Goal: Entertainment & Leisure: Consume media (video, audio)

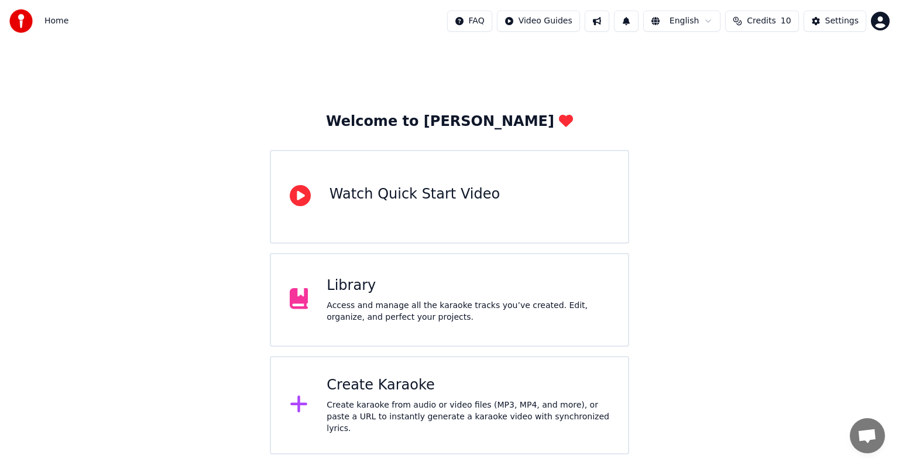
click at [356, 288] on div "Library" at bounding box center [468, 285] width 283 height 19
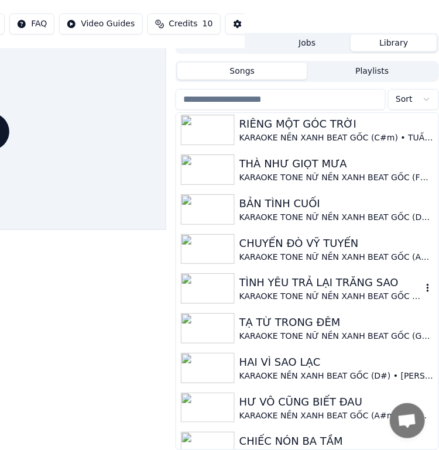
scroll to position [410, 0]
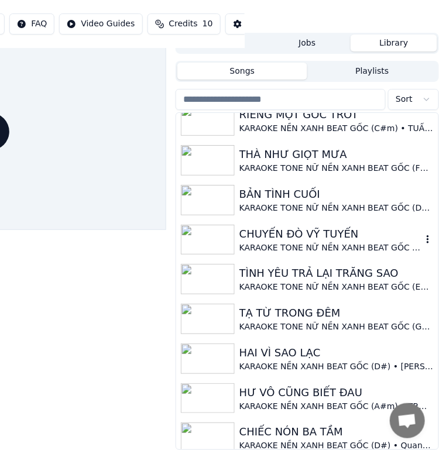
click at [328, 234] on div "CHUYẾN ĐÒ VỸ TUYẾN" at bounding box center [330, 234] width 183 height 16
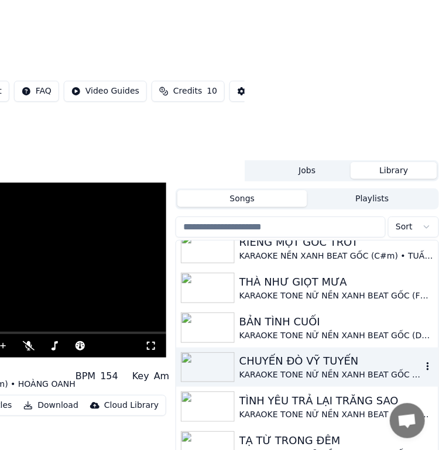
scroll to position [157, 194]
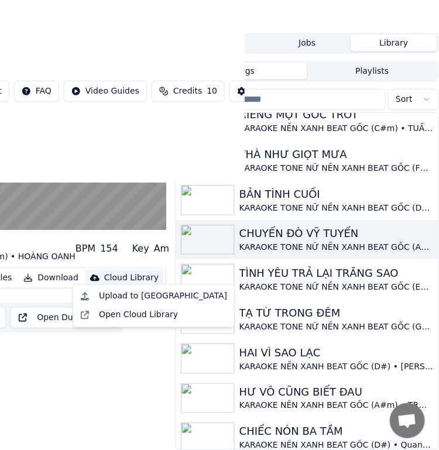
click at [119, 272] on div "Cloud Library" at bounding box center [131, 278] width 54 height 12
click at [119, 297] on div "Upload to [GEOGRAPHIC_DATA]" at bounding box center [163, 297] width 128 height 12
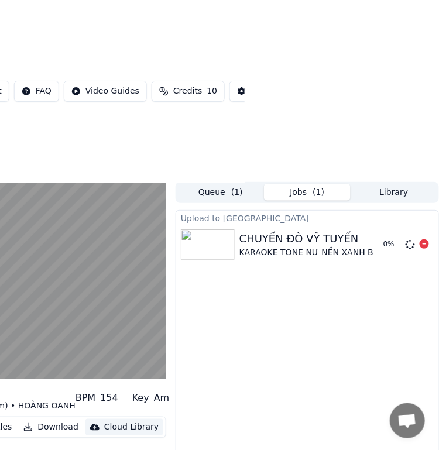
scroll to position [0, 194]
click at [393, 194] on button "Library" at bounding box center [394, 192] width 87 height 17
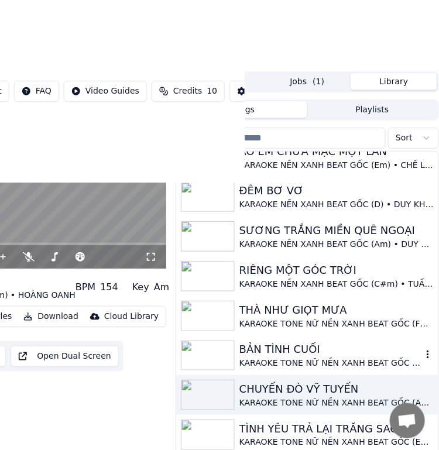
scroll to position [351, 0]
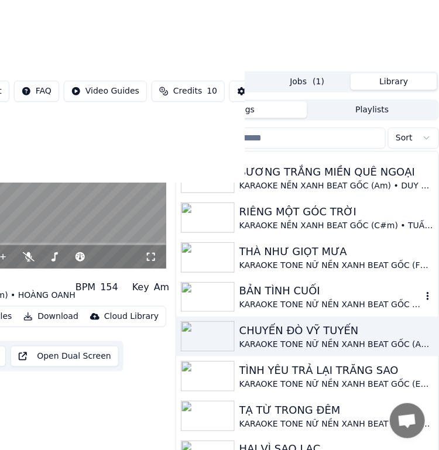
click at [285, 294] on div "BẢN TÌNH CUỐI" at bounding box center [330, 291] width 183 height 16
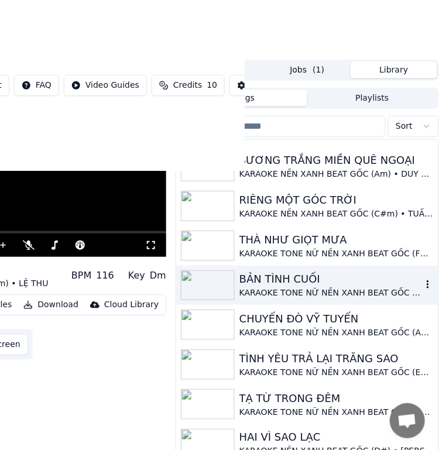
scroll to position [88, 194]
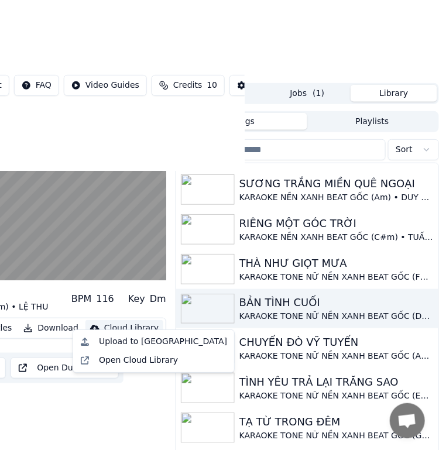
click at [119, 323] on div "Cloud Library" at bounding box center [131, 329] width 54 height 12
click at [127, 341] on div "Upload to [GEOGRAPHIC_DATA]" at bounding box center [163, 342] width 128 height 12
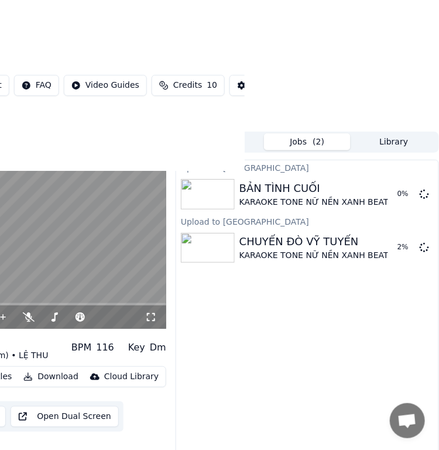
scroll to position [0, 194]
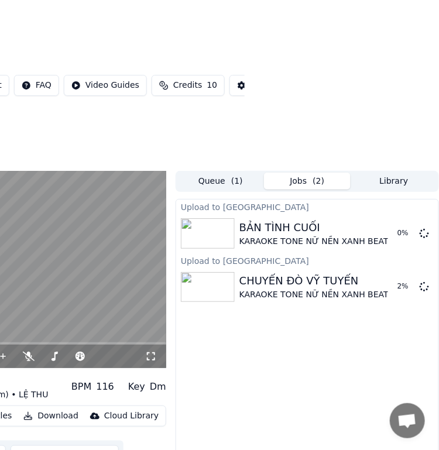
click at [398, 171] on div "Queue ( 1 ) Jobs ( 2 ) Library" at bounding box center [307, 181] width 263 height 21
click at [397, 173] on button "Library" at bounding box center [394, 181] width 87 height 17
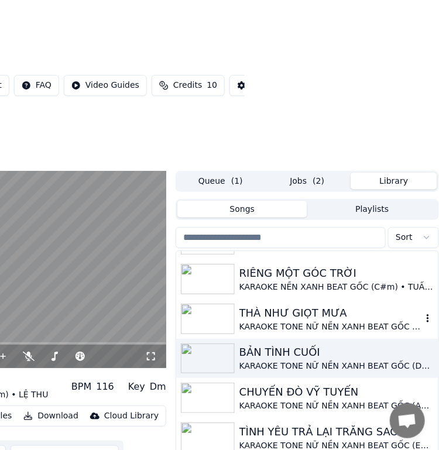
scroll to position [410, 0]
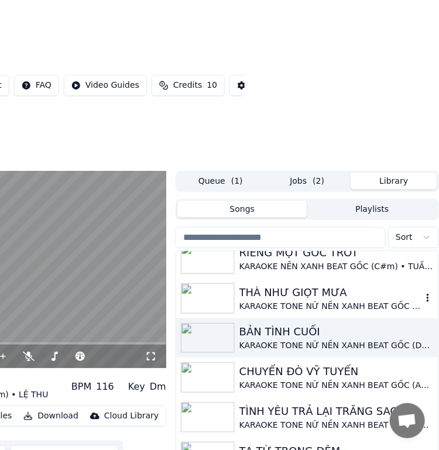
click at [313, 286] on div "THÀ NHƯ GIỌT MƯA" at bounding box center [330, 292] width 183 height 16
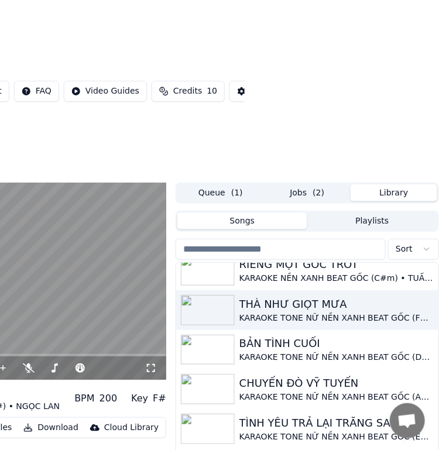
click at [122, 428] on div "Cloud Library" at bounding box center [131, 428] width 54 height 12
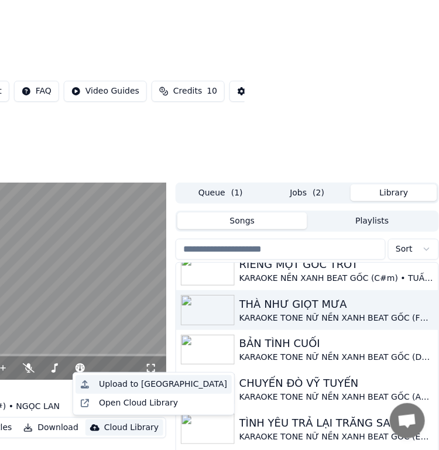
click at [140, 384] on div "Upload to [GEOGRAPHIC_DATA]" at bounding box center [163, 385] width 128 height 12
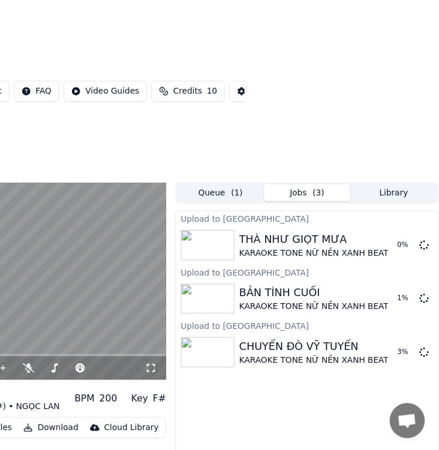
click at [293, 400] on div "Upload to Cloud Library THÀ NHƯ GIỌT MƯA KARAOKE TONE NỮ NỀN XANH BEAT GỐC (F#)…" at bounding box center [307, 402] width 263 height 383
click at [245, 46] on html "Home Library THÀ NHƯ GIỌT MƯA • KARAOKE TONE NỮ NỀN XANH BEAT GỐC (F#) • NGỌC L…" at bounding box center [25, 225] width 439 height 450
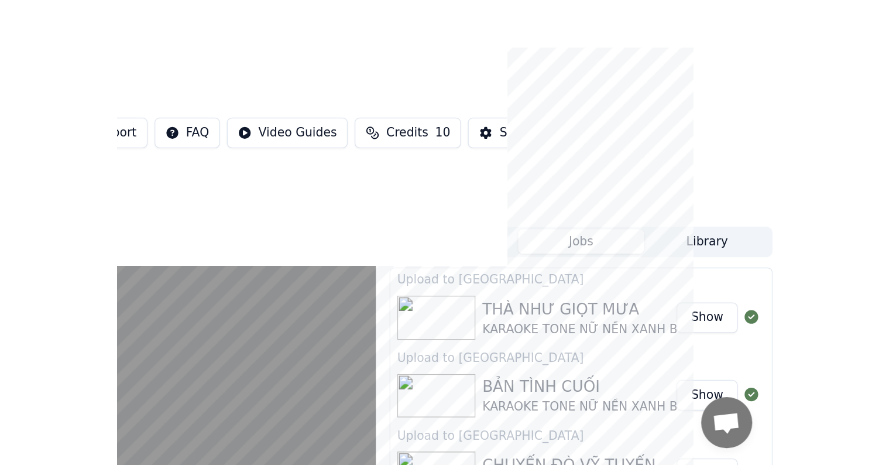
scroll to position [1, 0]
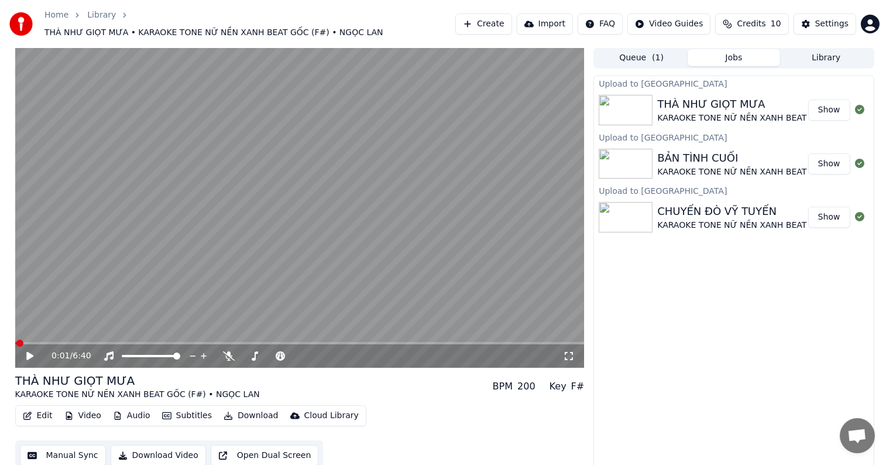
click at [838, 52] on button "Library" at bounding box center [826, 57] width 92 height 17
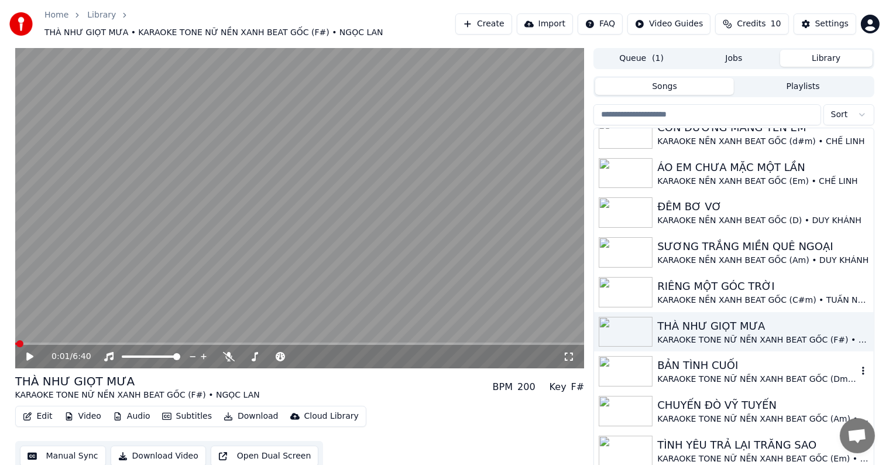
scroll to position [293, 0]
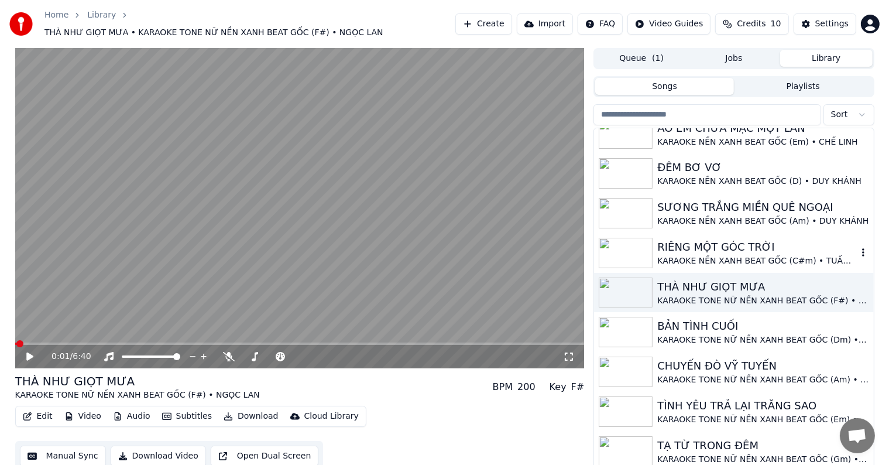
click at [718, 240] on div "RIÊNG MỘT GÓC TRỜI" at bounding box center [757, 247] width 200 height 16
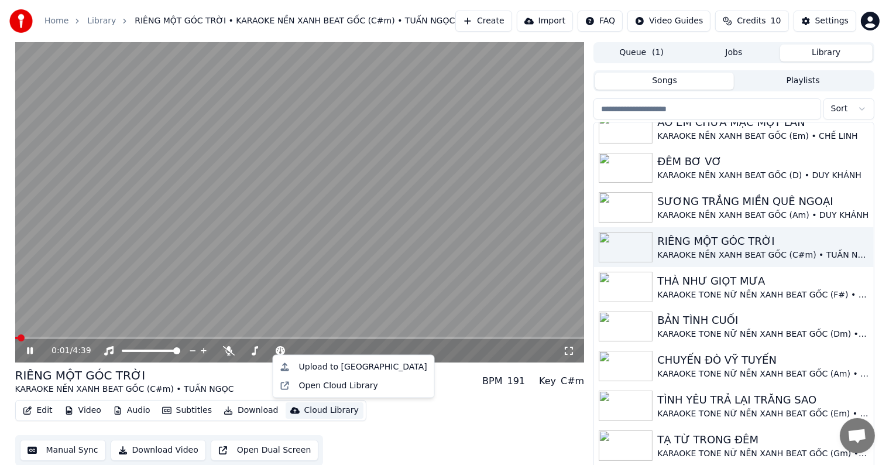
click at [307, 410] on div "Cloud Library" at bounding box center [331, 410] width 54 height 12
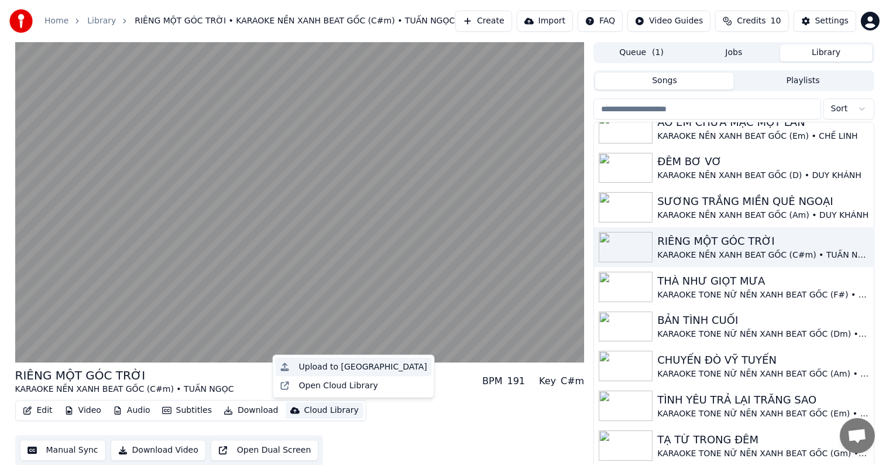
click at [327, 368] on div "Upload to [GEOGRAPHIC_DATA]" at bounding box center [363, 367] width 128 height 12
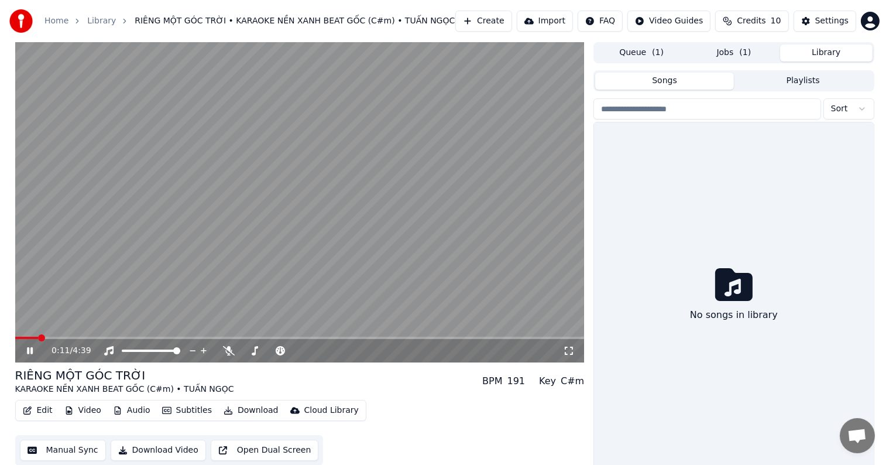
click at [831, 48] on button "Library" at bounding box center [826, 52] width 92 height 17
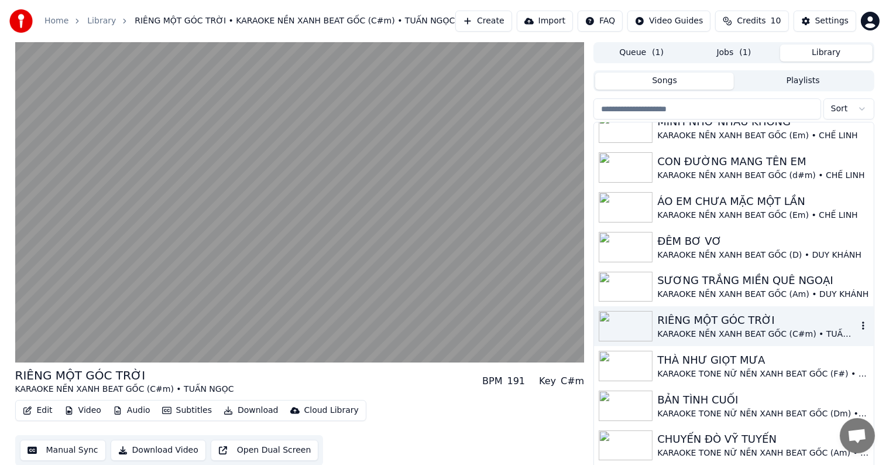
scroll to position [234, 0]
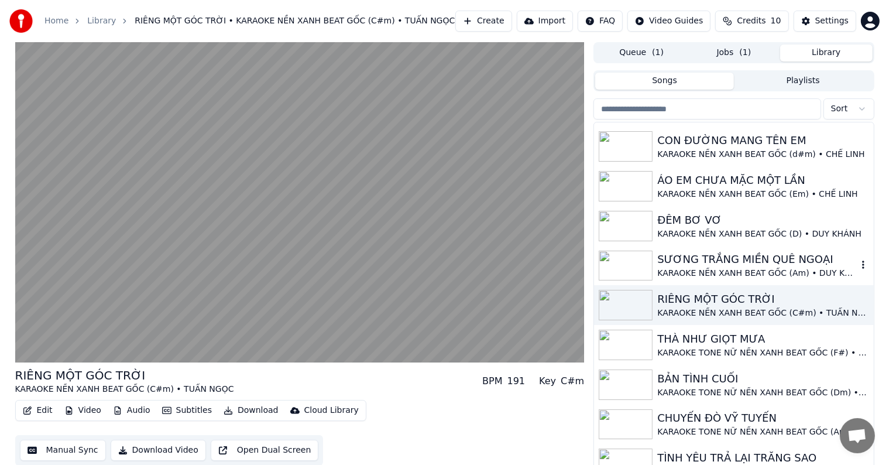
click at [725, 261] on div "SƯƠNG TRẮNG MIỀN QUÊ NGOẠI" at bounding box center [757, 259] width 200 height 16
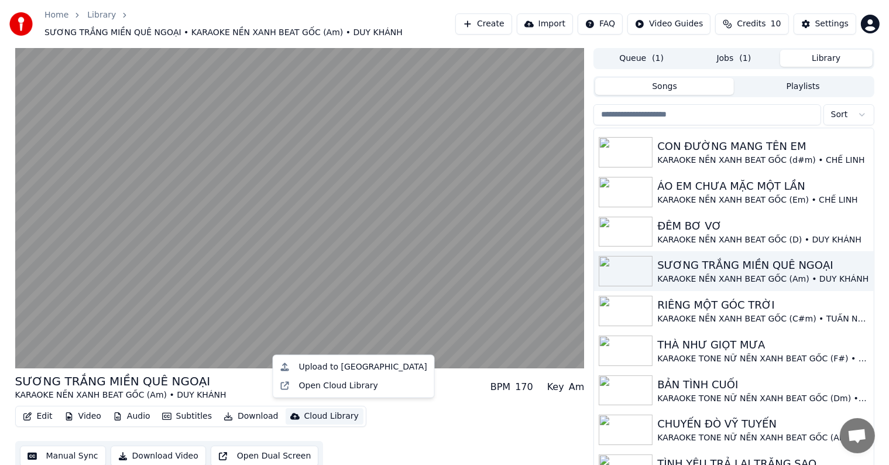
click at [315, 410] on div "Cloud Library" at bounding box center [331, 416] width 54 height 12
click at [335, 366] on div "Upload to [GEOGRAPHIC_DATA]" at bounding box center [363, 367] width 128 height 12
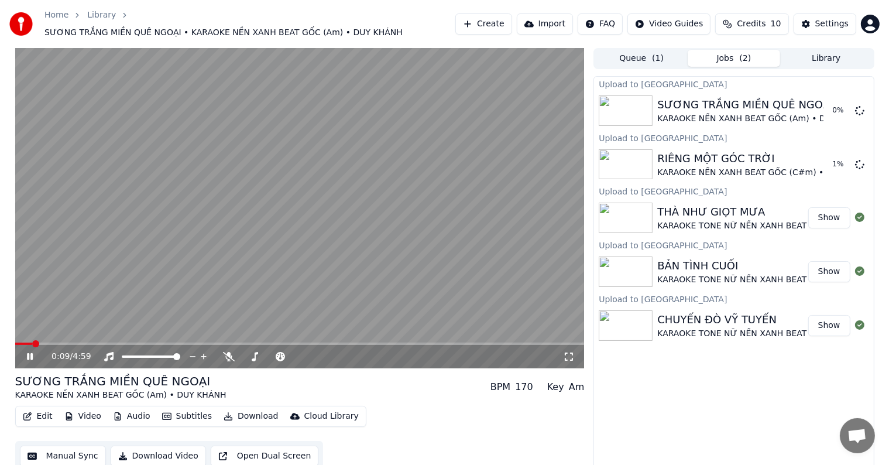
click at [455, 180] on video at bounding box center [299, 208] width 569 height 320
